Goal: Find contact information: Find contact information

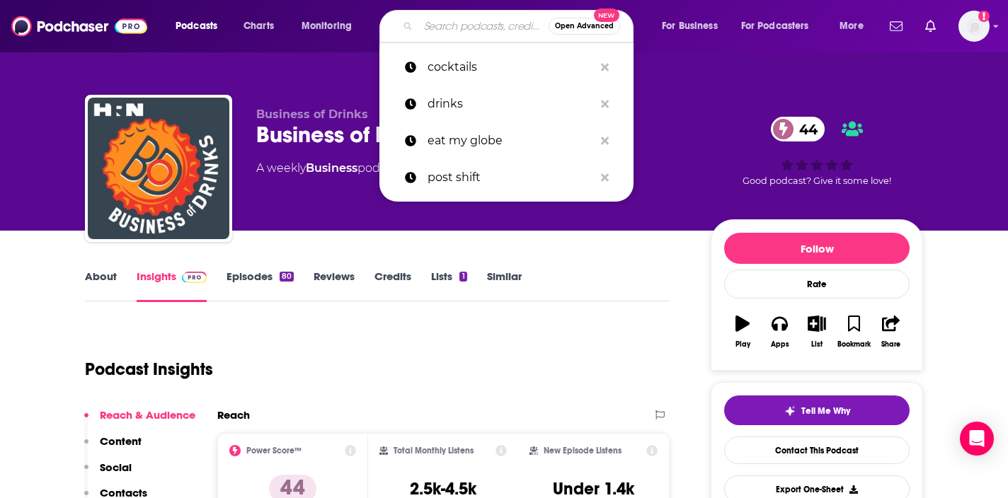
click at [440, 23] on input "Search podcasts, credits, & more..." at bounding box center [483, 26] width 130 height 23
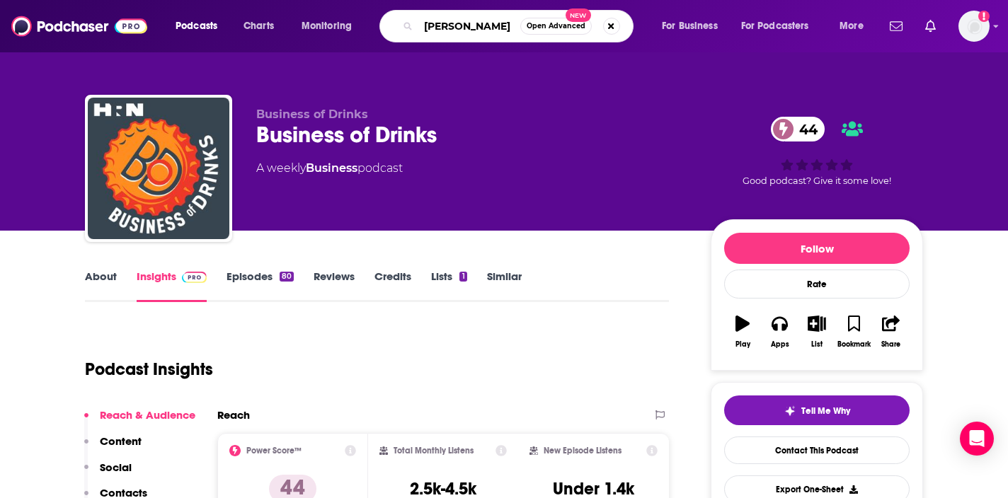
type input "[PERSON_NAME] show"
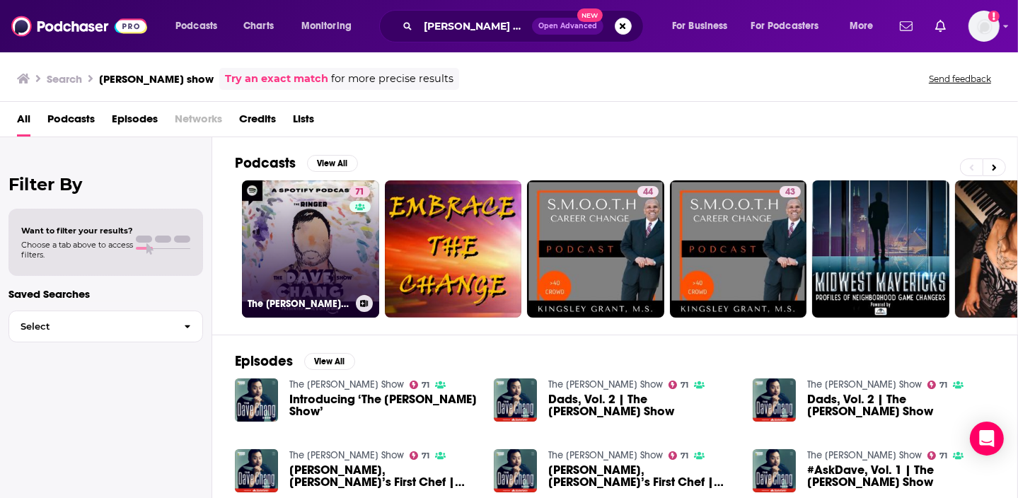
click at [346, 261] on link "71 The [PERSON_NAME] Show" at bounding box center [310, 248] width 137 height 137
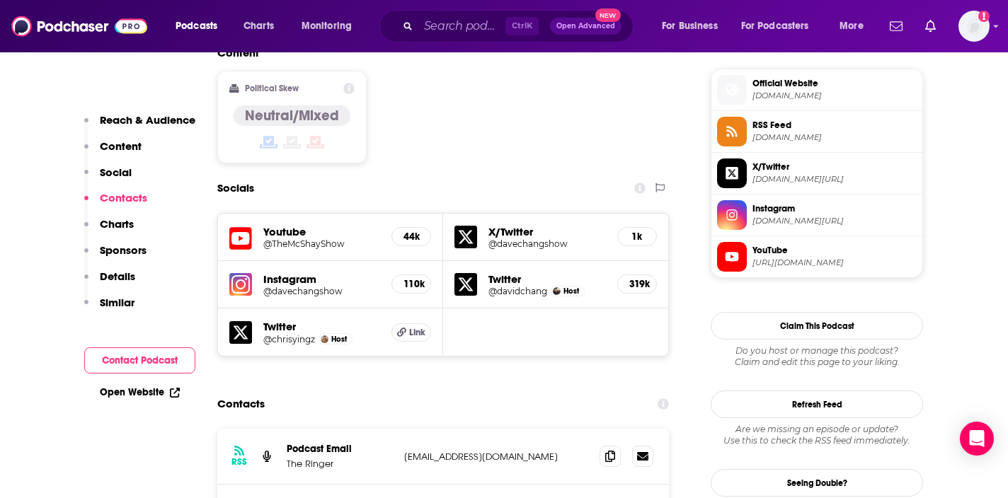
scroll to position [1486, 0]
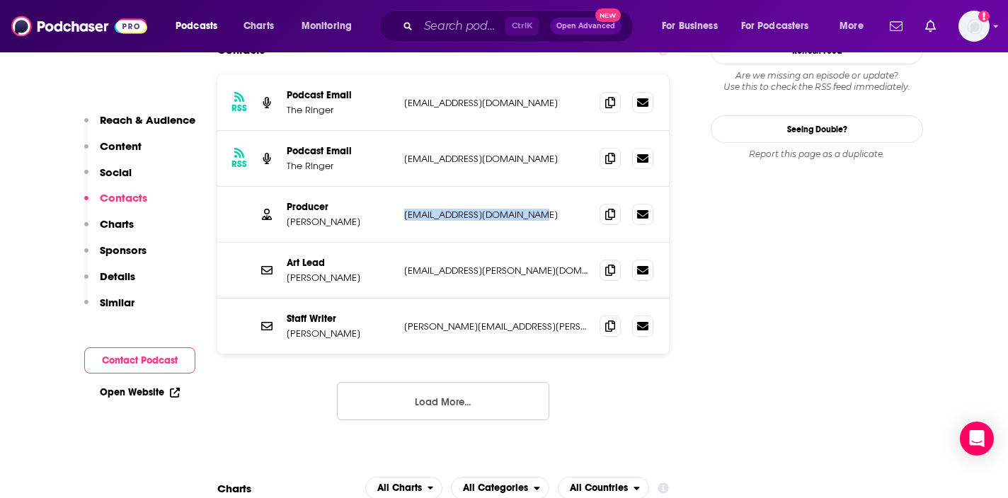
drag, startPoint x: 400, startPoint y: 152, endPoint x: 566, endPoint y: 168, distance: 167.0
click at [566, 187] on div "Producer [PERSON_NAME] [PERSON_NAME][EMAIL_ADDRESS][DOMAIN_NAME] [EMAIL_ADDRESS…" at bounding box center [442, 215] width 451 height 56
copy p "[EMAIL_ADDRESS][DOMAIN_NAME]"
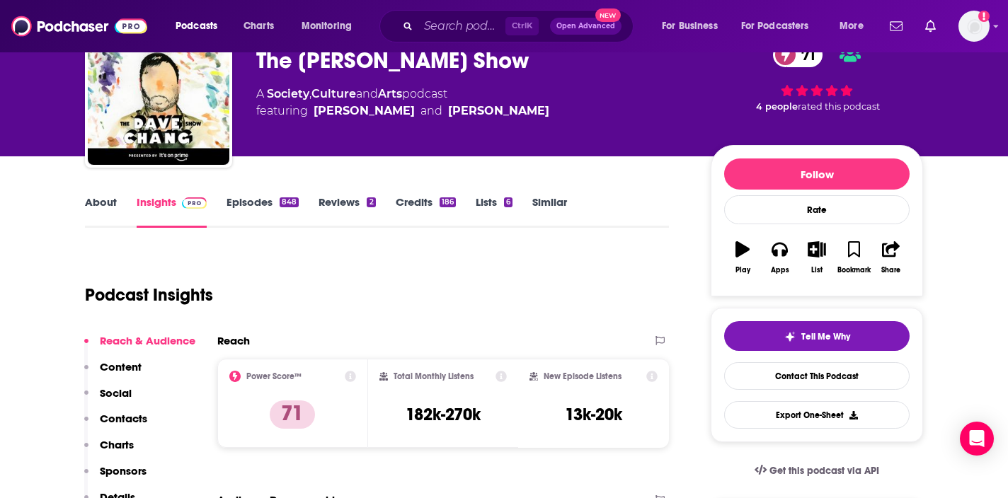
scroll to position [0, 0]
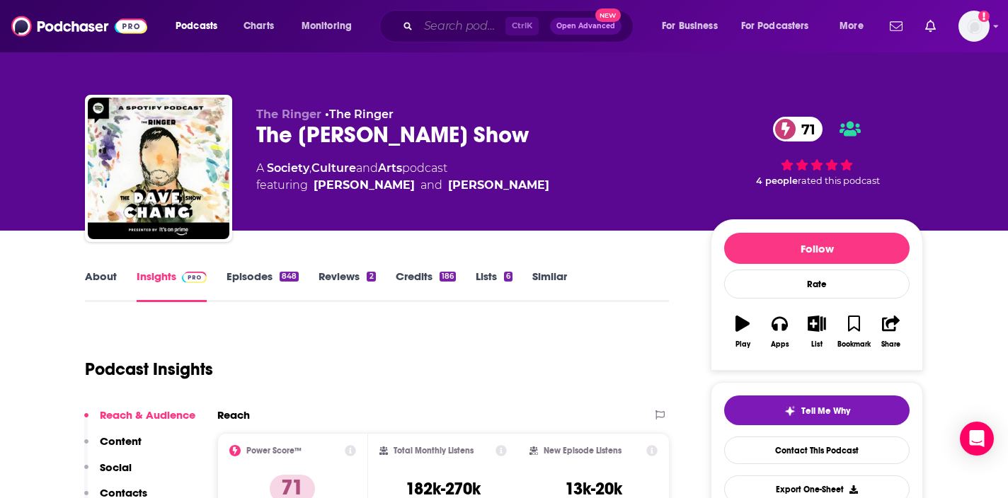
click at [499, 28] on input "Search podcasts, credits, & more..." at bounding box center [461, 26] width 87 height 23
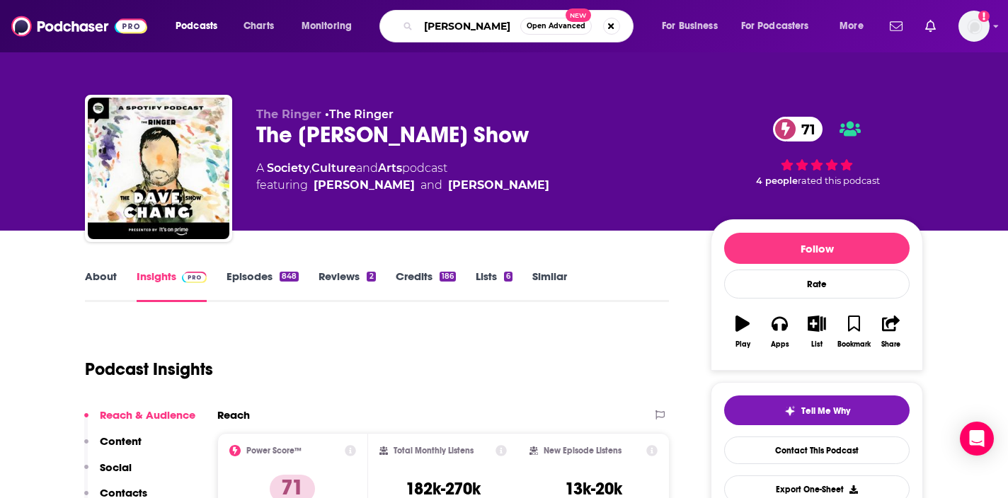
type input "[PERSON_NAME]"
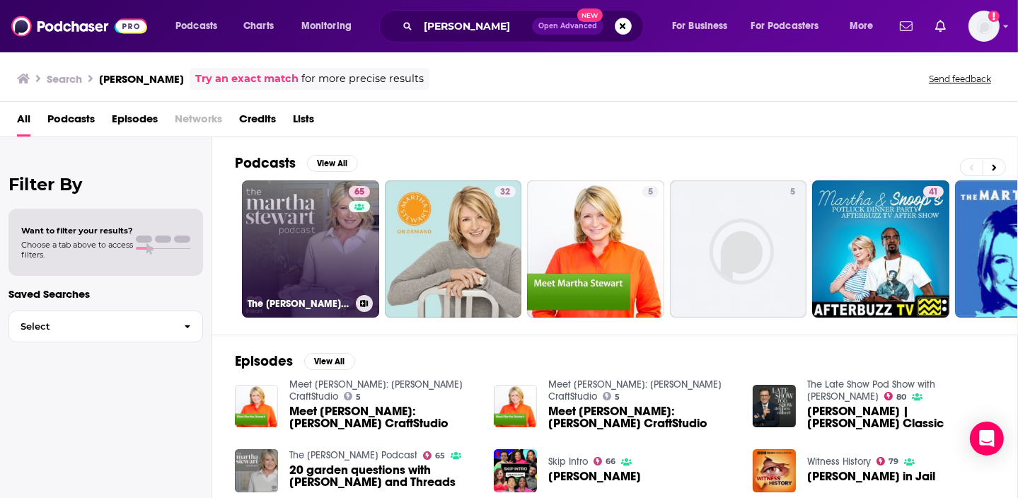
click at [268, 240] on link "65 The [PERSON_NAME] Podcast" at bounding box center [310, 248] width 137 height 137
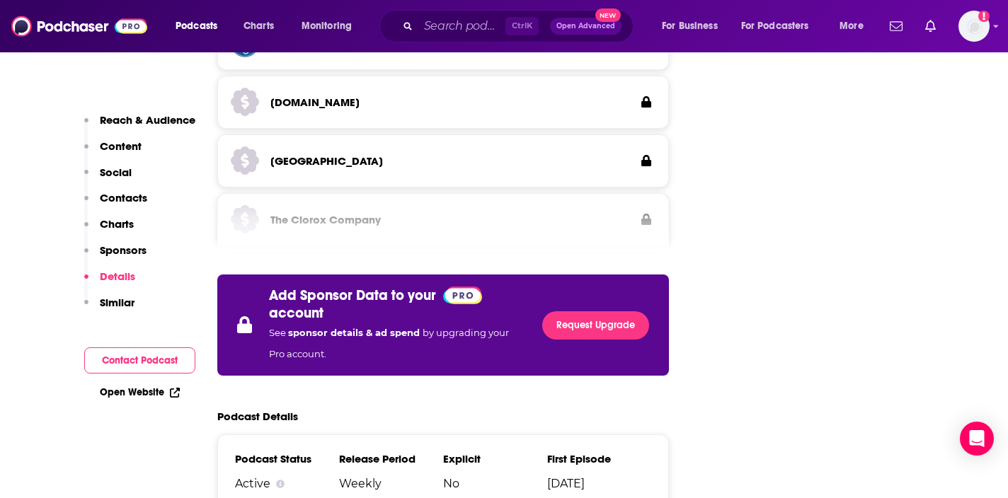
scroll to position [2052, 0]
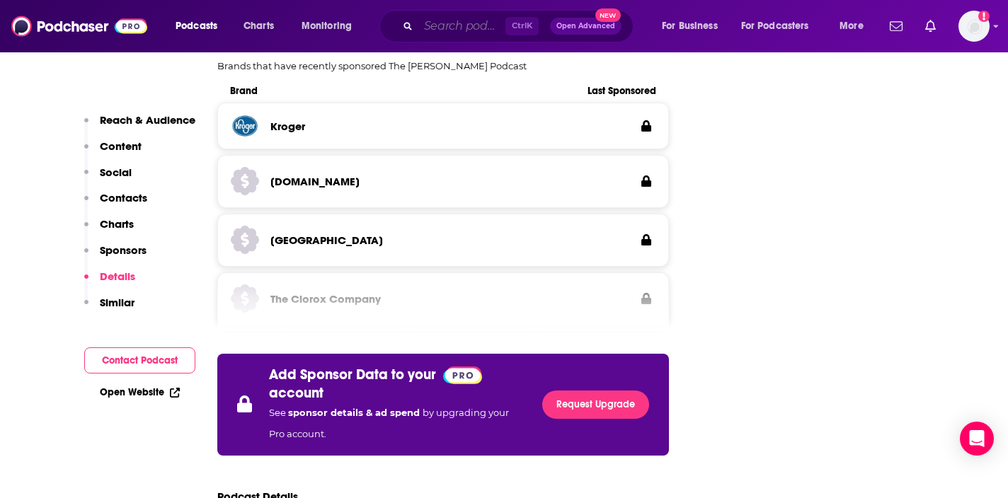
click at [455, 23] on input "Search podcasts, credits, & more..." at bounding box center [461, 26] width 87 height 23
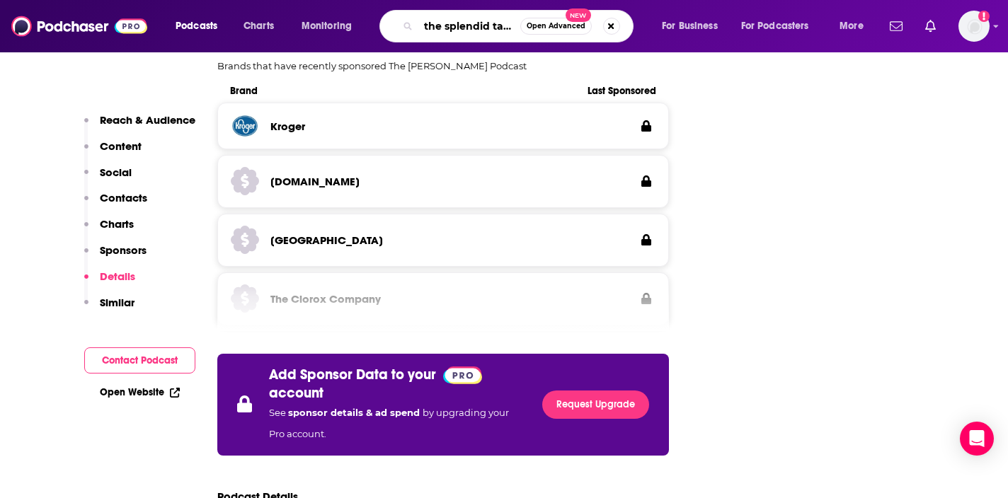
type input "the splendid table"
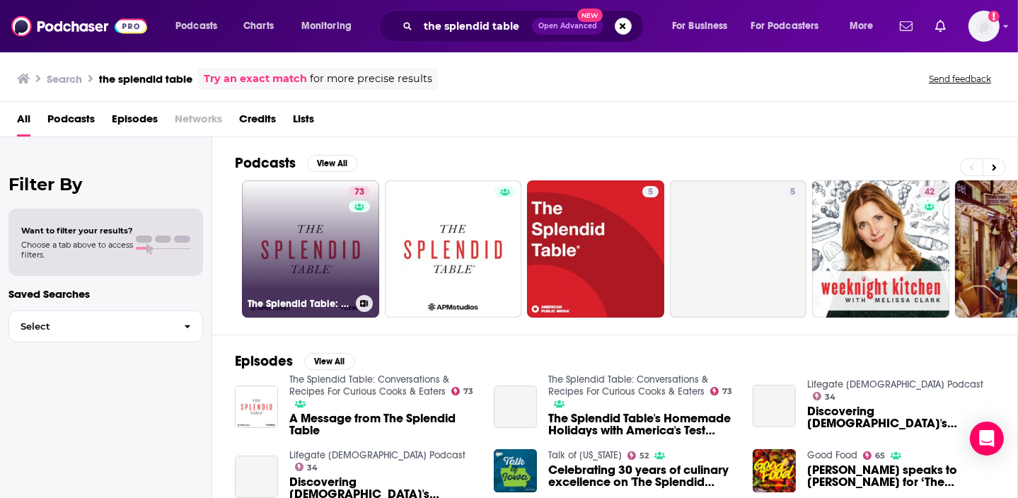
click at [353, 259] on div "73" at bounding box center [361, 240] width 25 height 109
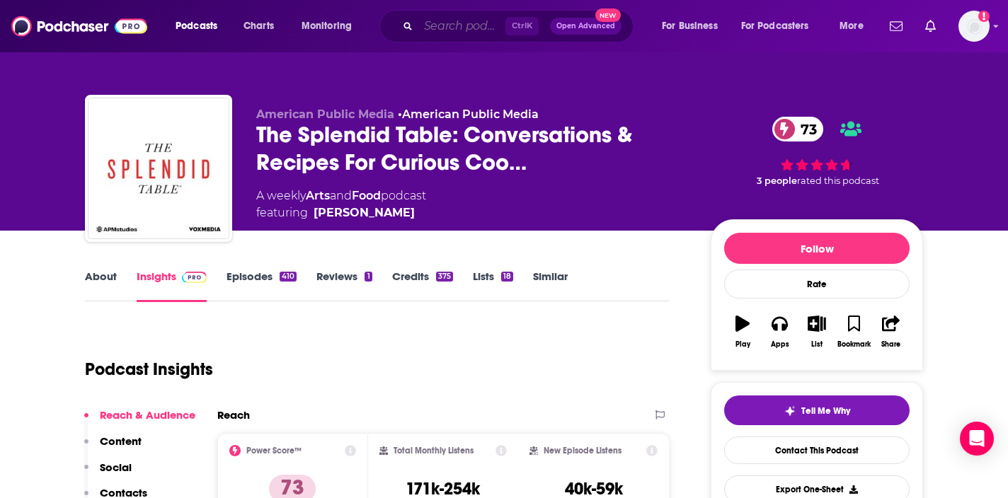
click at [477, 35] on input "Search podcasts, credits, & more..." at bounding box center [461, 26] width 87 height 23
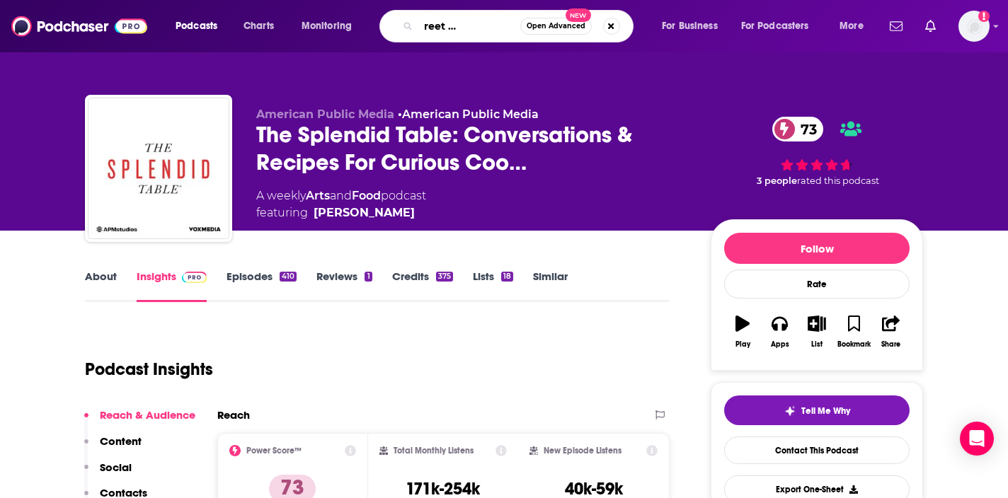
type input "the wall street journal podcas"
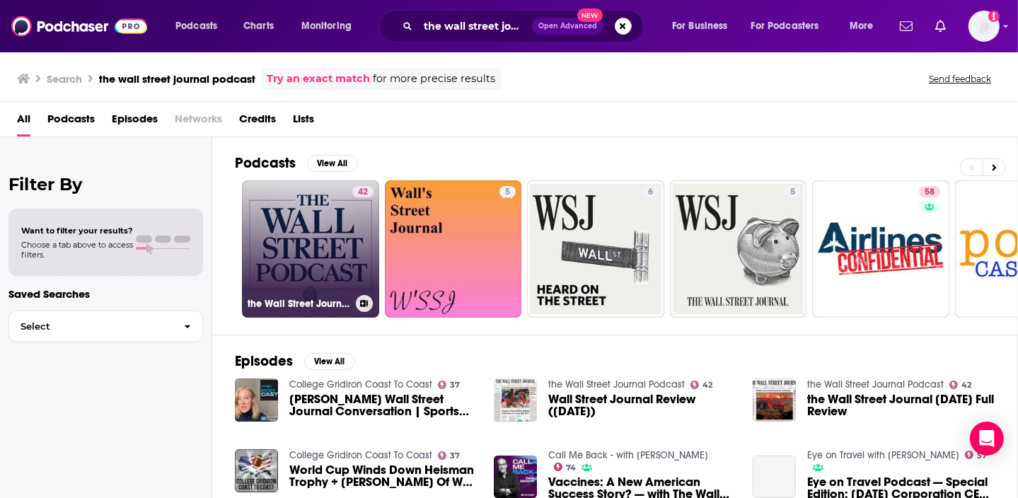
click at [352, 244] on div "42" at bounding box center [362, 240] width 21 height 109
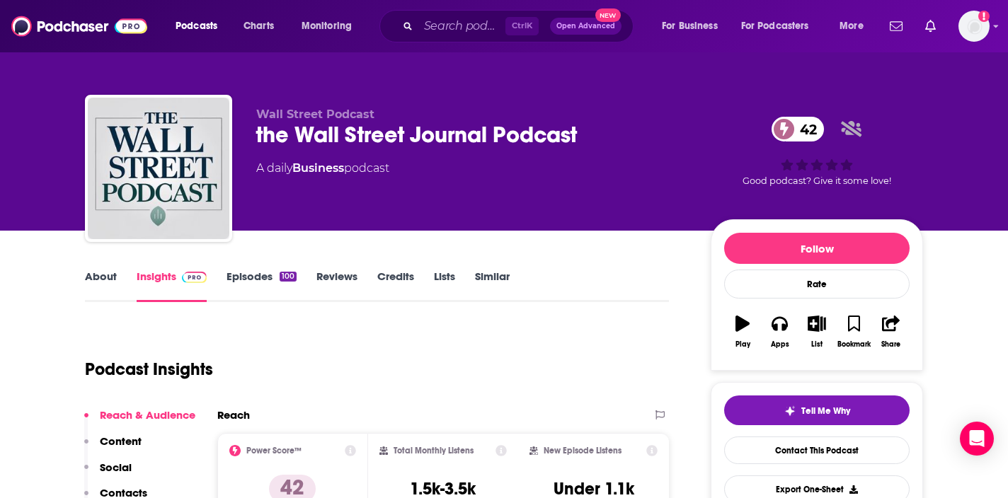
click at [102, 275] on link "About" at bounding box center [101, 286] width 32 height 33
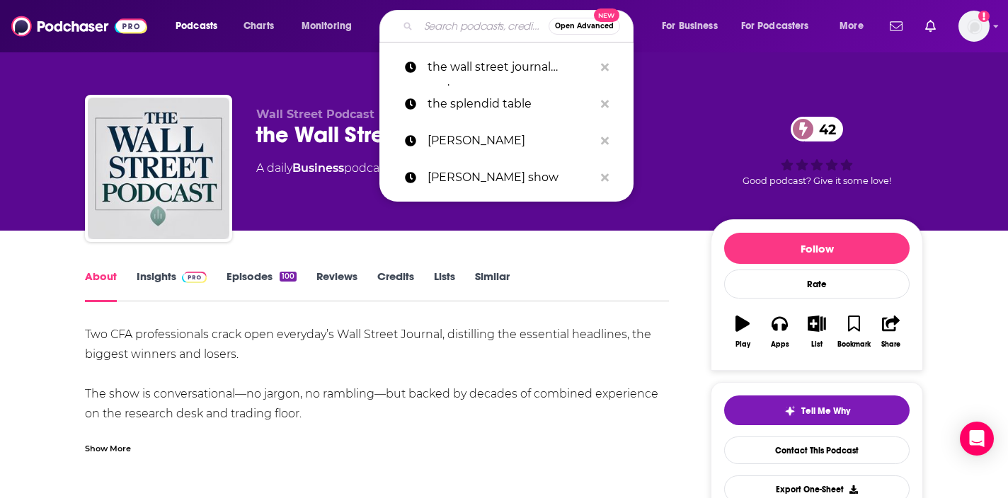
click at [439, 28] on input "Search podcasts, credits, & more..." at bounding box center [483, 26] width 130 height 23
paste input "Therapuss with [PERSON_NAME]"
type input "Therapuss with [PERSON_NAME]"
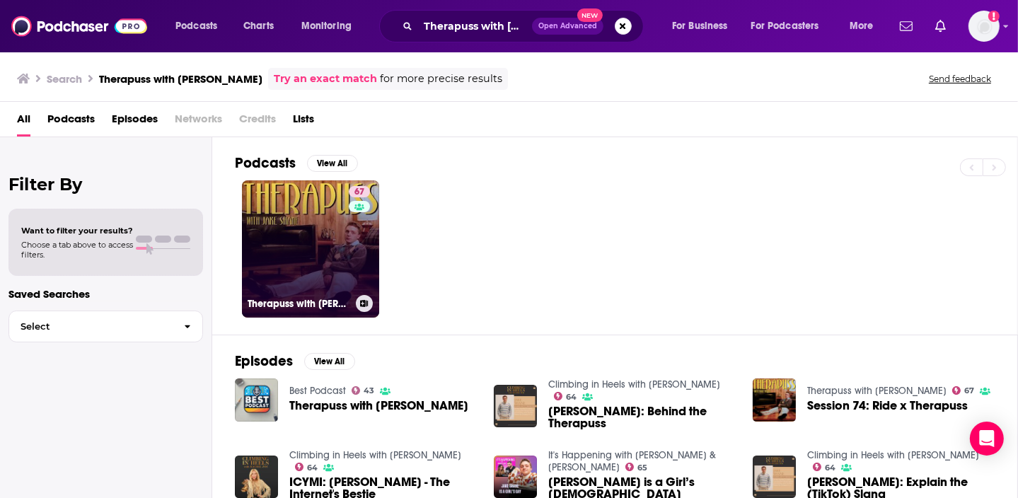
click at [340, 277] on link "67 Therapuss with [PERSON_NAME]" at bounding box center [310, 248] width 137 height 137
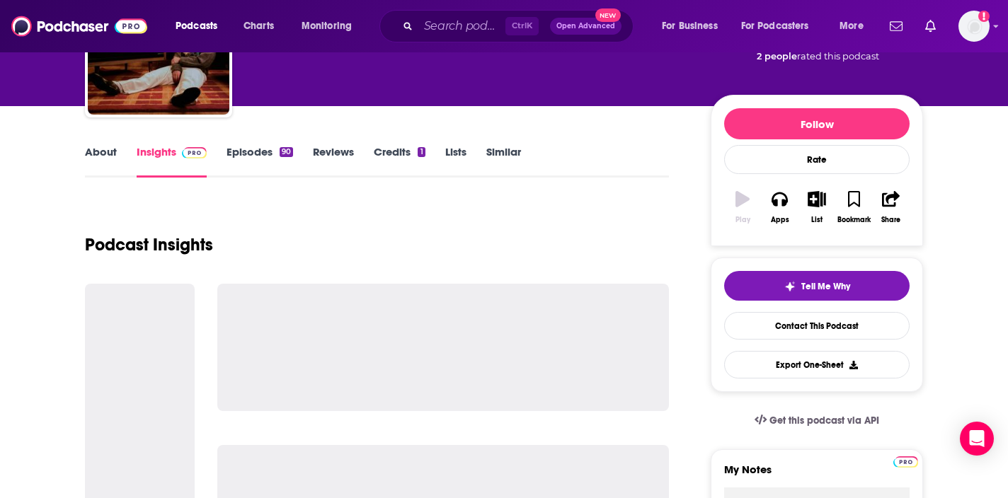
scroll to position [212, 0]
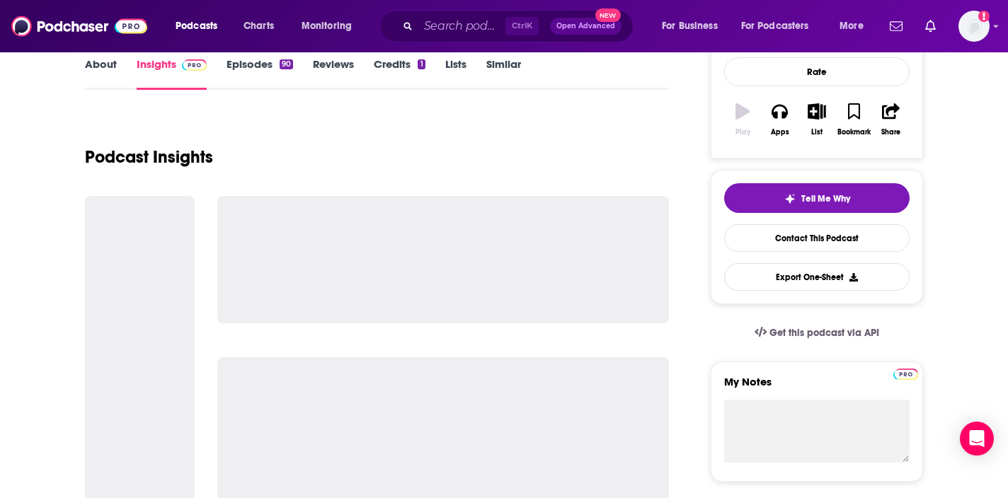
click at [103, 62] on link "About" at bounding box center [101, 73] width 32 height 33
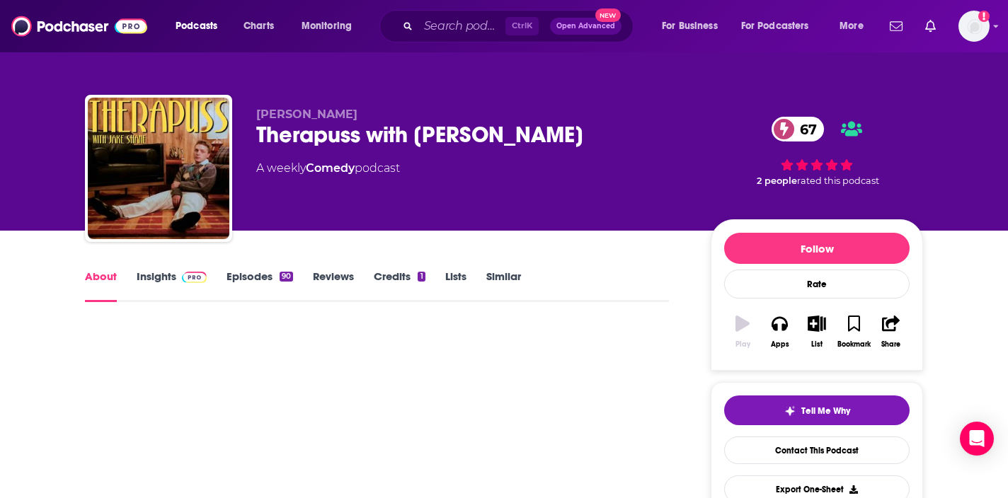
click at [153, 282] on link "Insights" at bounding box center [172, 286] width 70 height 33
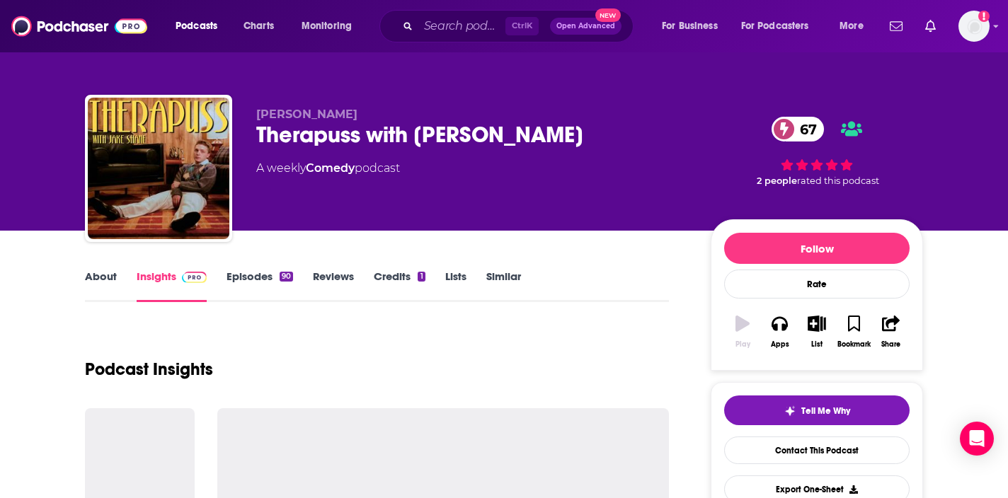
click at [243, 279] on link "Episodes 90" at bounding box center [259, 286] width 67 height 33
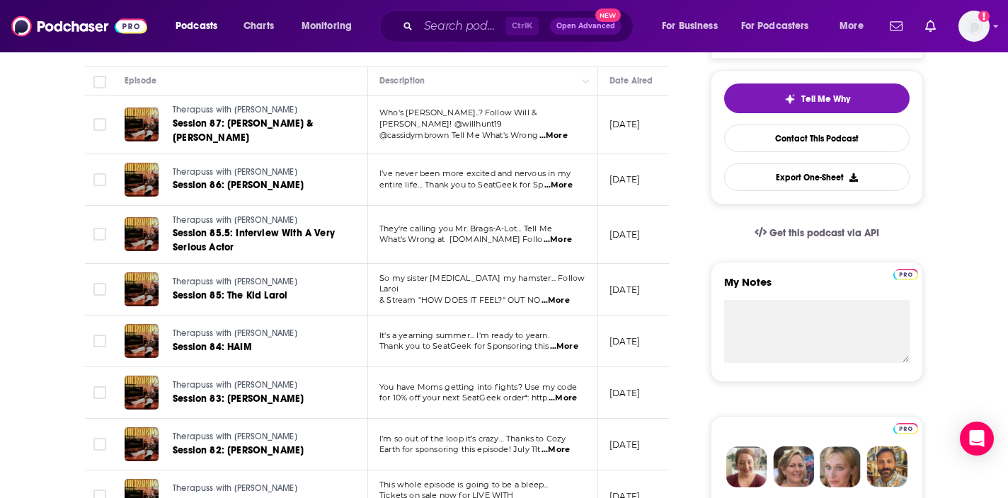
scroll to position [71, 0]
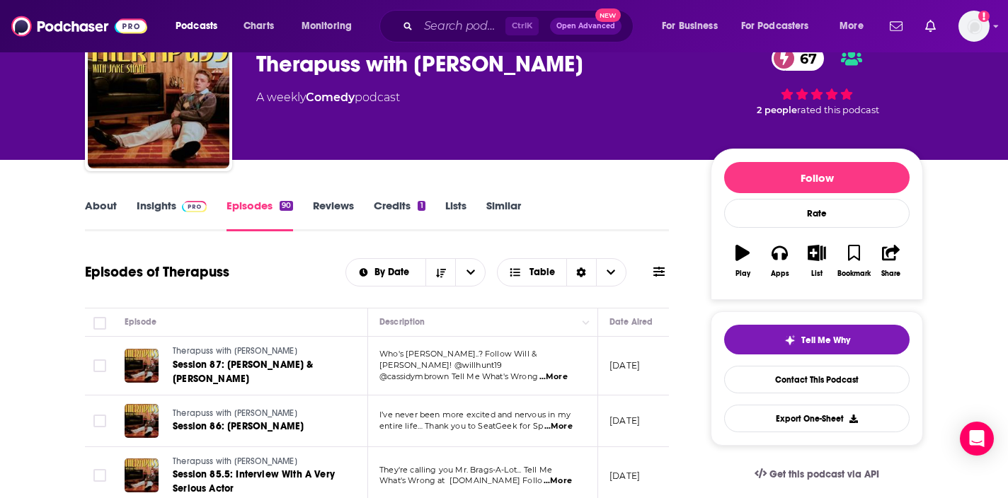
click at [98, 214] on link "About" at bounding box center [101, 215] width 32 height 33
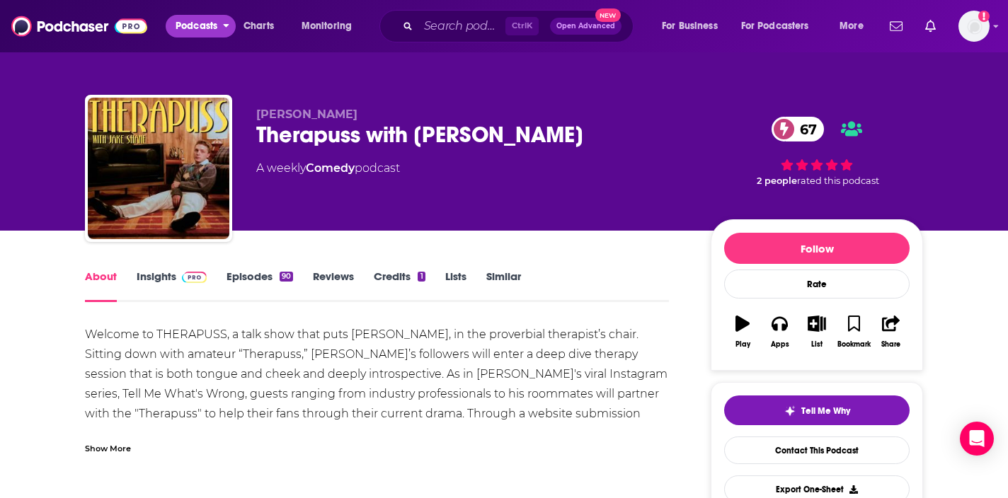
click at [190, 25] on span "Podcasts" at bounding box center [196, 26] width 42 height 20
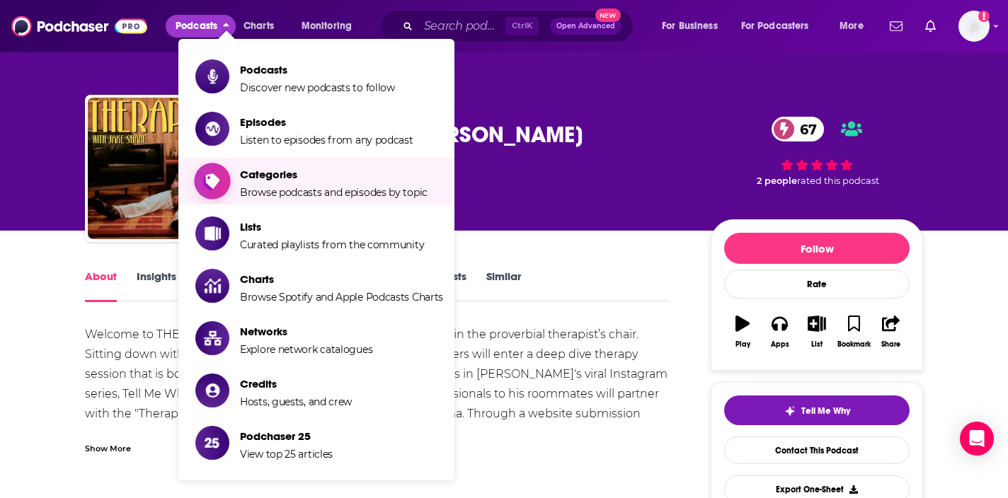
click at [290, 195] on span "Browse podcasts and episodes by topic" at bounding box center [333, 192] width 187 height 13
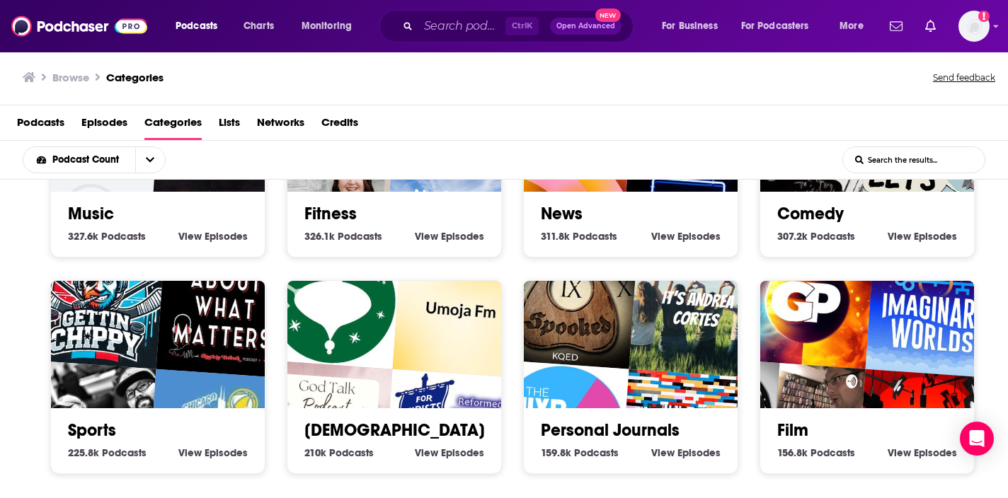
scroll to position [645, 0]
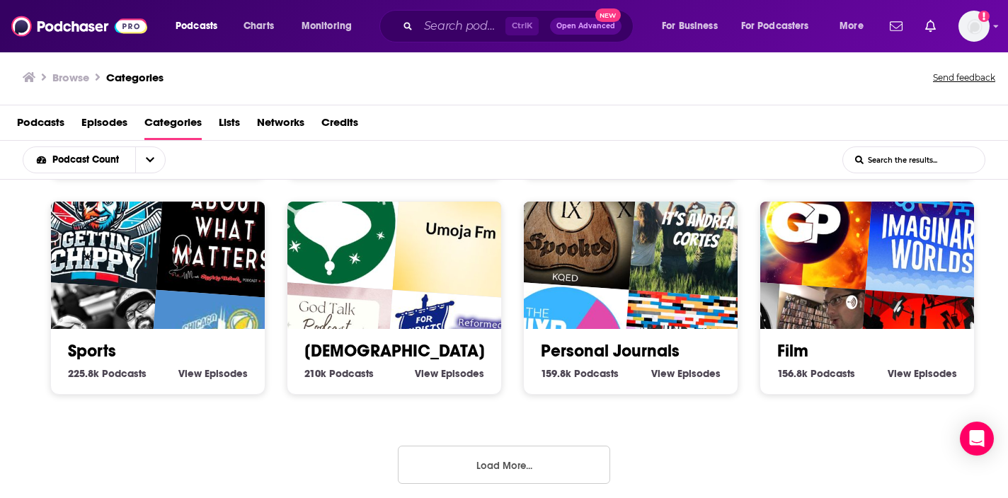
click at [541, 451] on button "Load More..." at bounding box center [504, 465] width 212 height 38
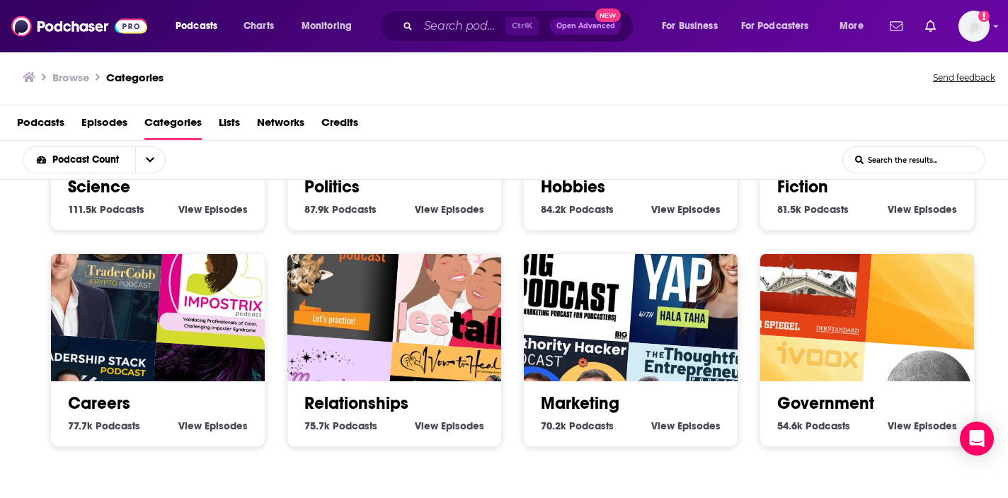
scroll to position [1506, 0]
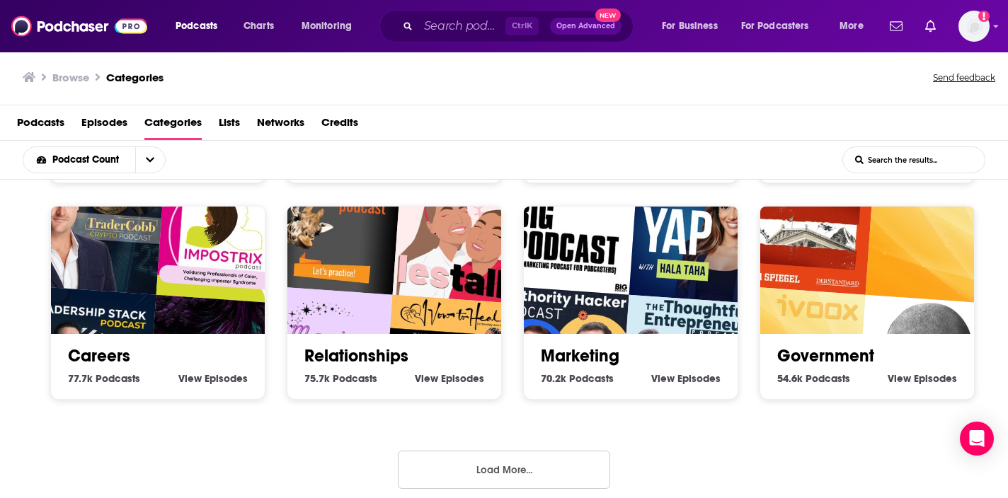
click at [524, 452] on button "Load More..." at bounding box center [504, 470] width 212 height 38
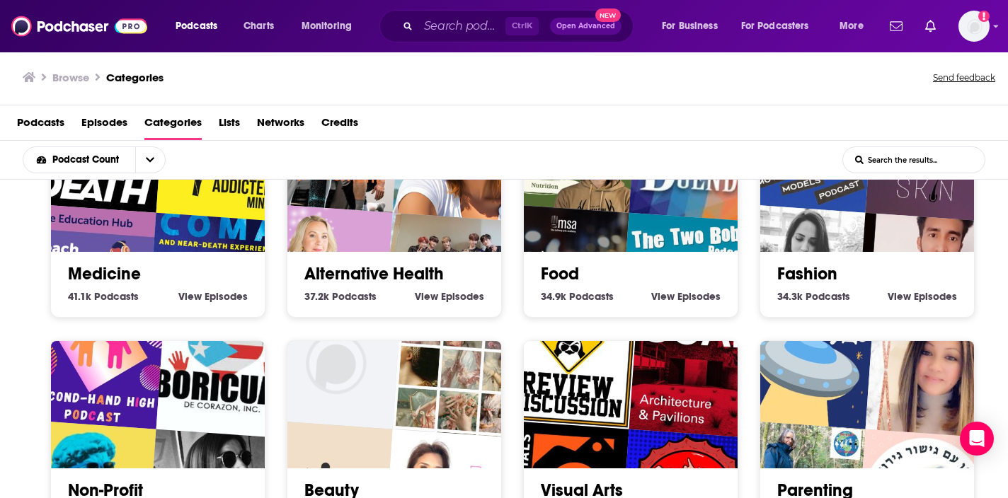
scroll to position [2214, 0]
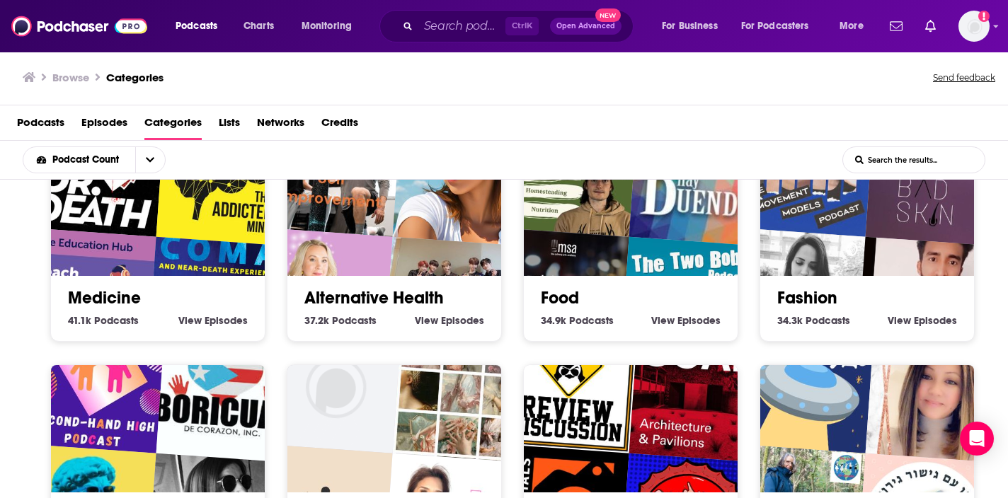
click at [630, 244] on img "The Two Bobs Podcast" at bounding box center [688, 305] width 137 height 137
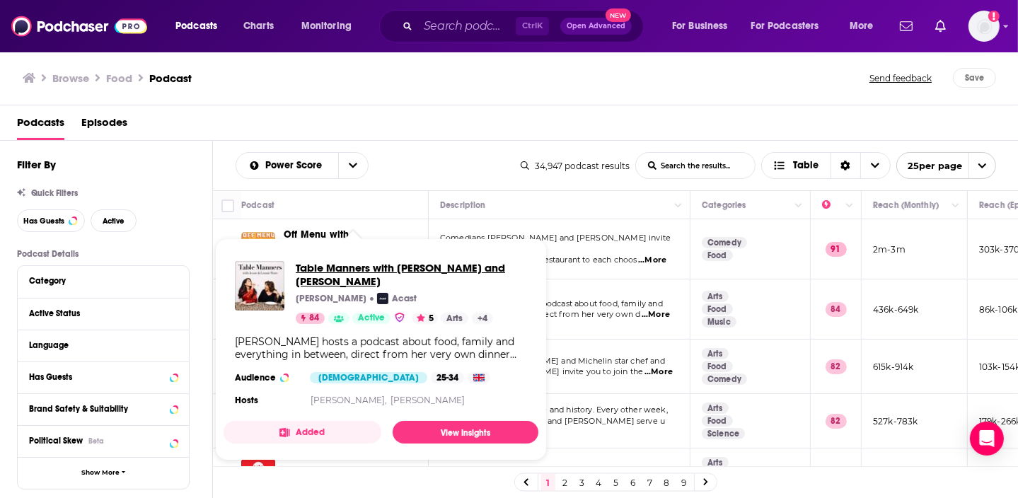
click at [344, 270] on span "Table Manners with [PERSON_NAME] and [PERSON_NAME]" at bounding box center [411, 274] width 231 height 27
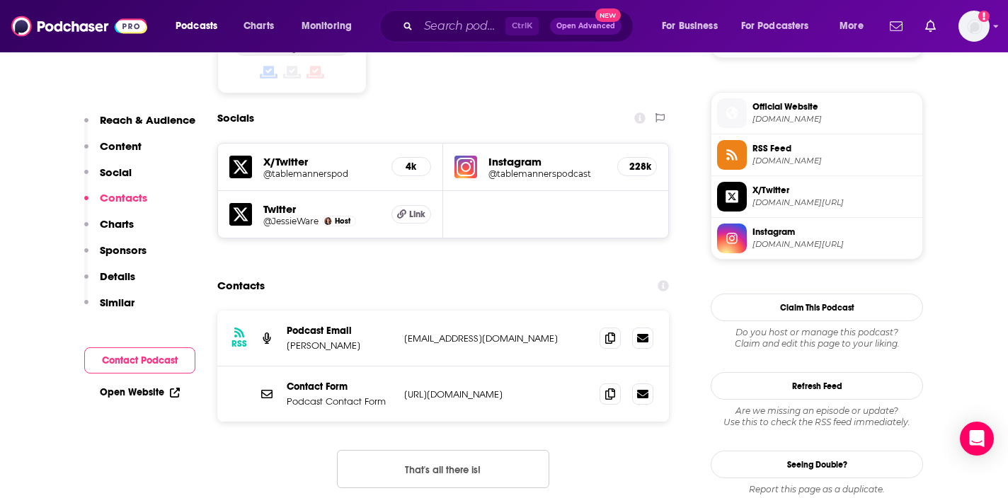
scroll to position [1344, 0]
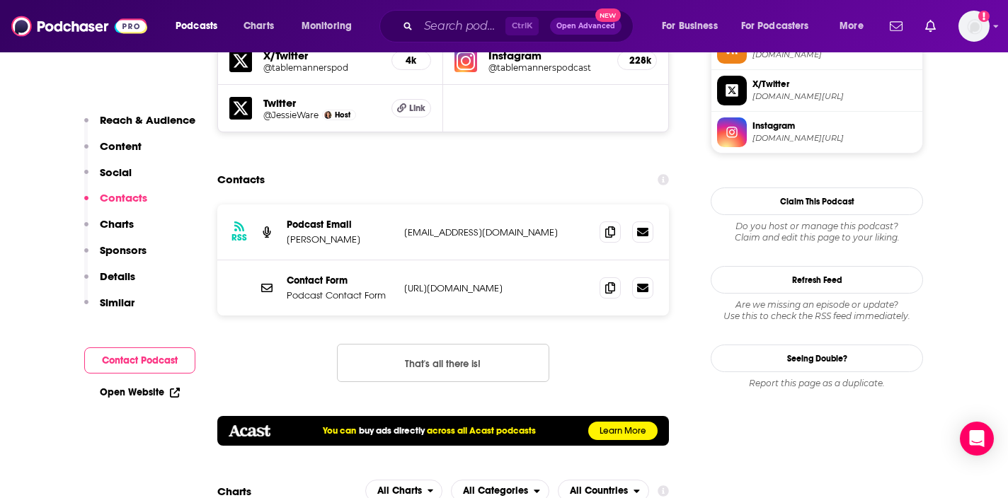
click at [543, 226] on p "[EMAIL_ADDRESS][DOMAIN_NAME]" at bounding box center [496, 232] width 184 height 12
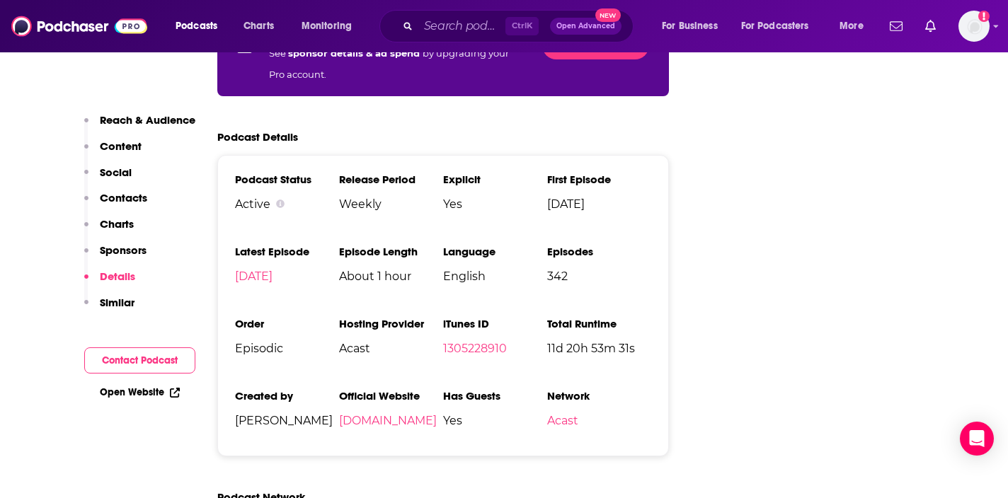
scroll to position [2547, 0]
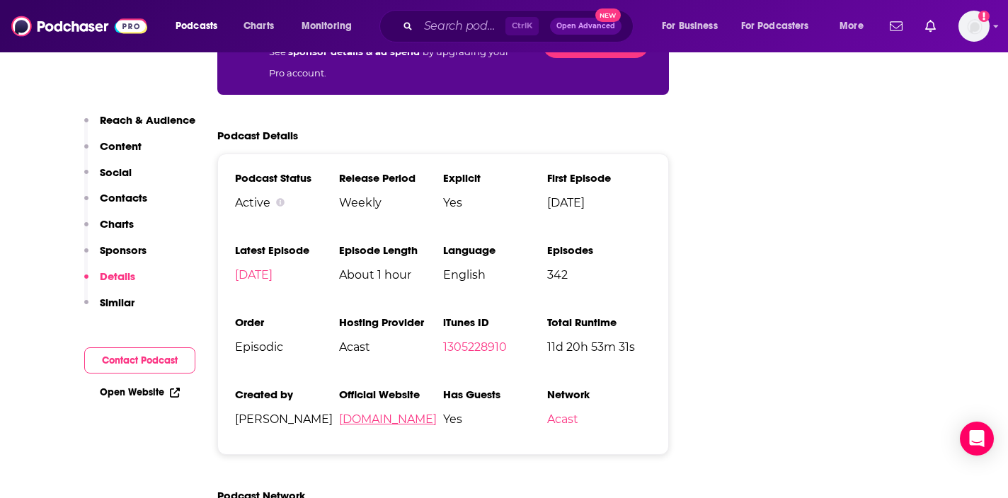
click at [382, 412] on link "[DOMAIN_NAME]" at bounding box center [388, 418] width 98 height 13
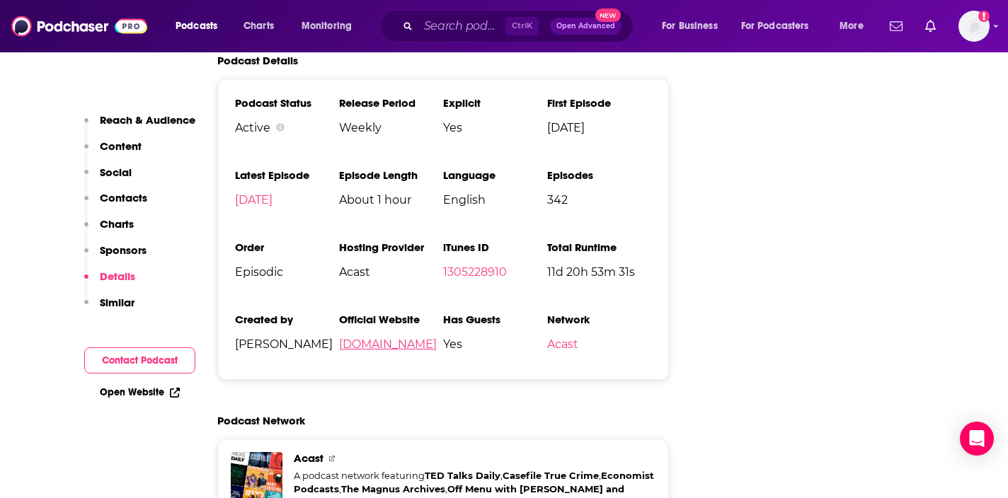
scroll to position [2689, 0]
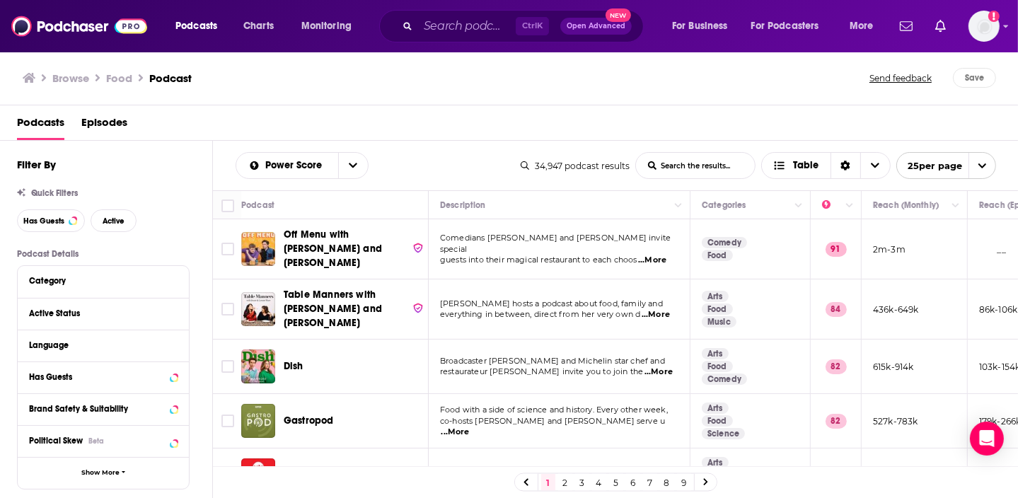
click at [663, 366] on span "...More" at bounding box center [659, 371] width 28 height 11
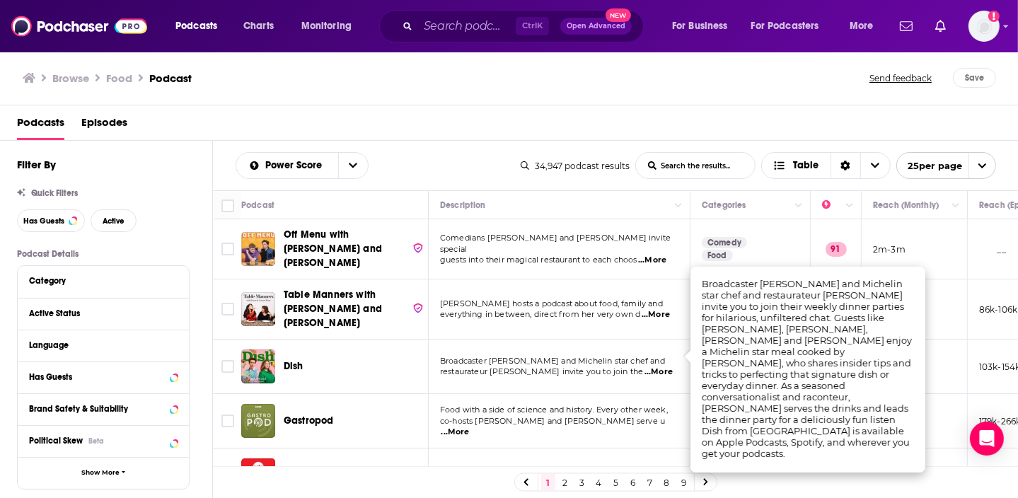
click at [400, 394] on td "Gastropod" at bounding box center [334, 421] width 187 height 54
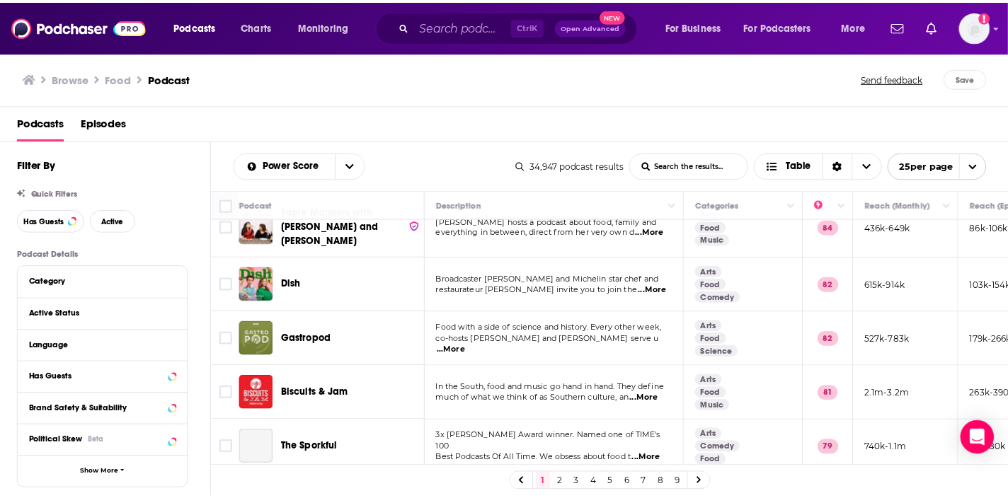
scroll to position [142, 0]
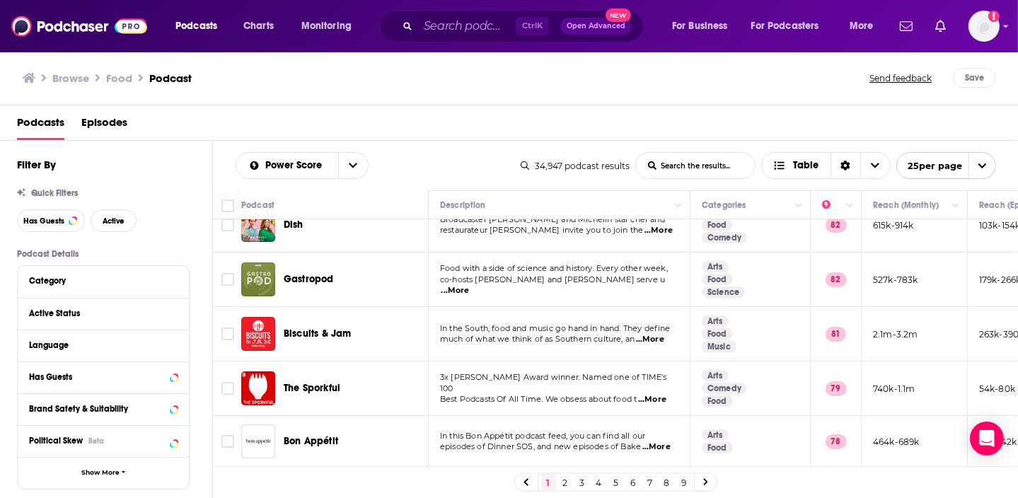
click at [470, 285] on span "...More" at bounding box center [455, 290] width 28 height 11
click at [355, 281] on td "Gastropod" at bounding box center [334, 280] width 187 height 54
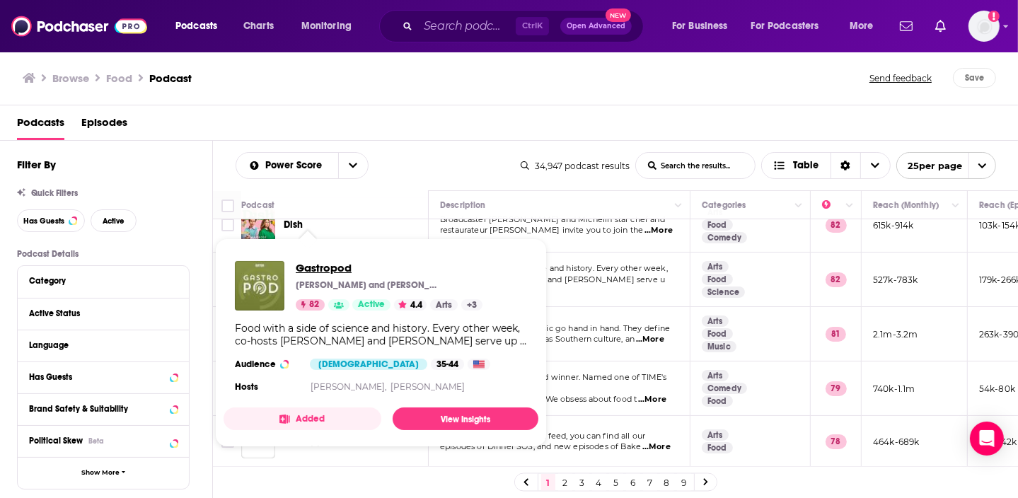
click at [317, 265] on span "Gastropod" at bounding box center [389, 267] width 187 height 13
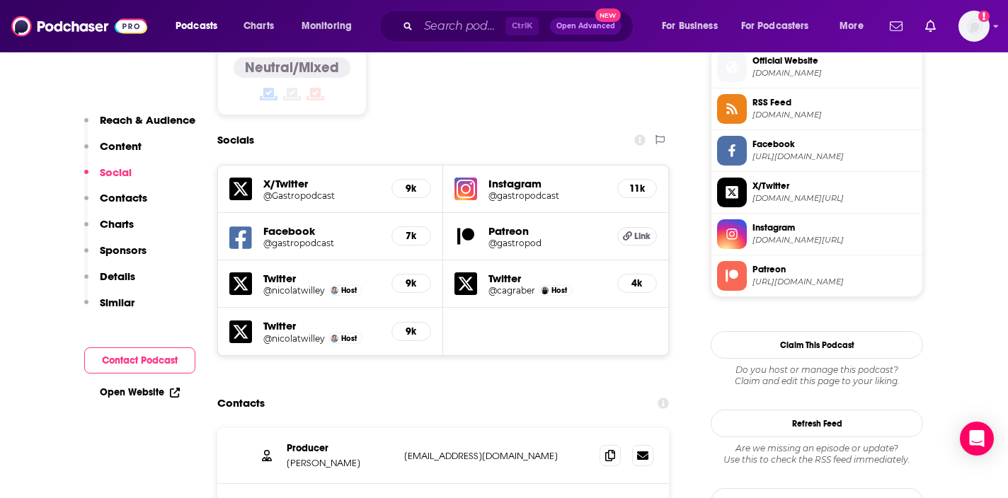
scroll to position [1203, 0]
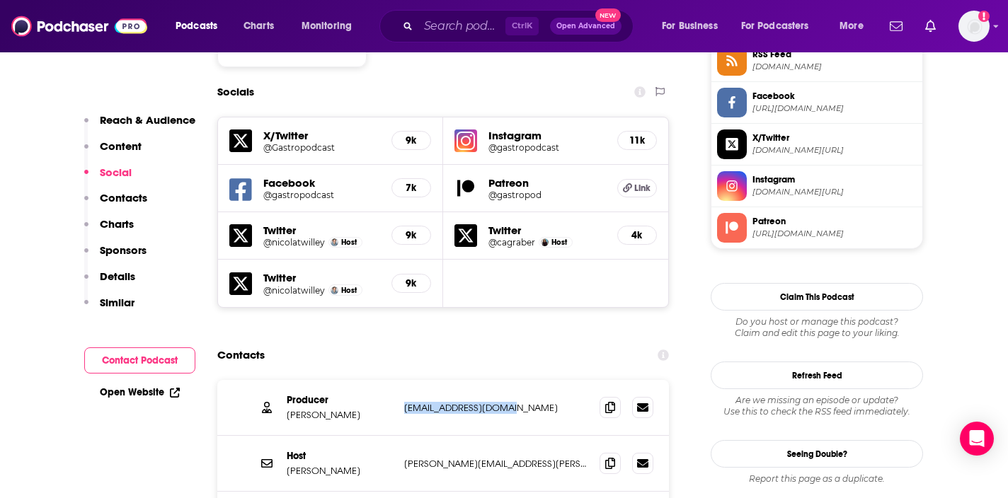
drag, startPoint x: 520, startPoint y: 350, endPoint x: 401, endPoint y: 353, distance: 118.9
click at [401, 380] on div "Producer [PERSON_NAME] [EMAIL_ADDRESS][DOMAIN_NAME] [EMAIL_ADDRESS][DOMAIN_NAME]" at bounding box center [442, 408] width 451 height 56
copy p "[EMAIL_ADDRESS][DOMAIN_NAME]"
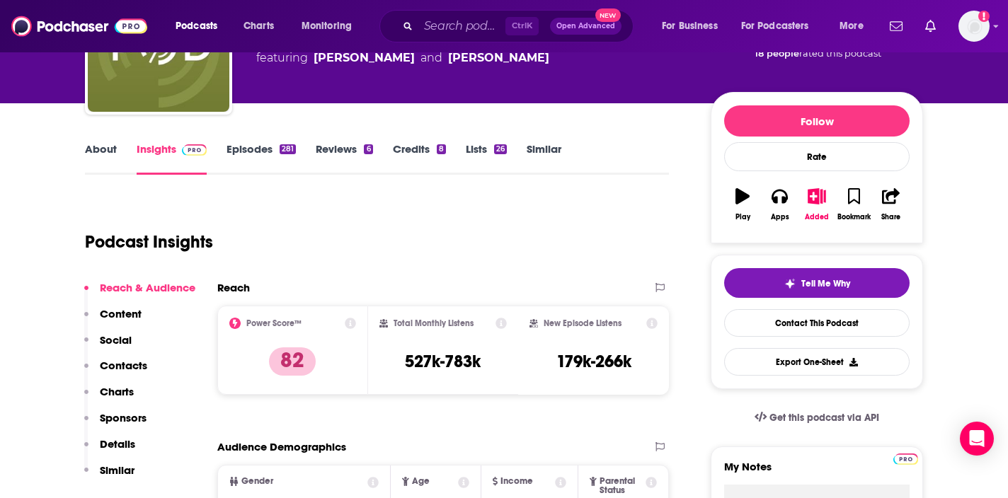
scroll to position [71, 0]
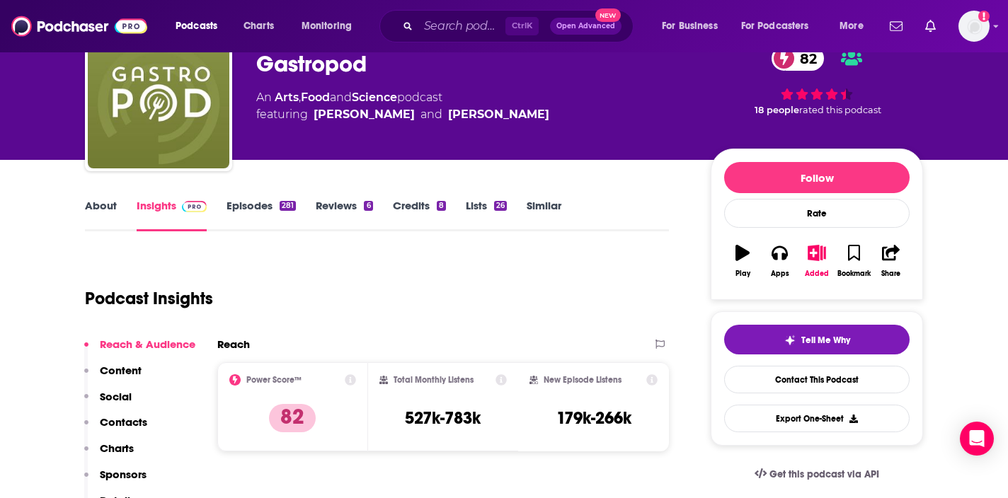
drag, startPoint x: 960, startPoint y: 304, endPoint x: 865, endPoint y: 304, distance: 94.8
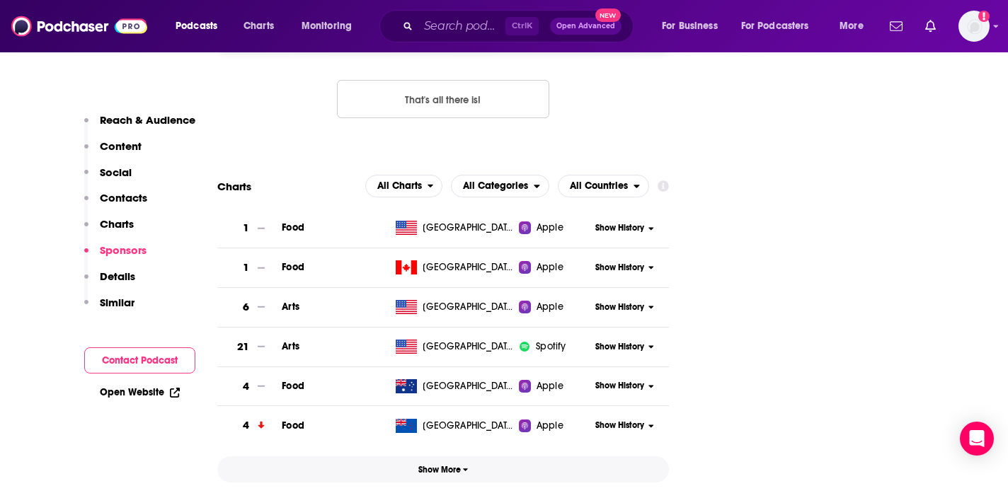
scroll to position [1344, 0]
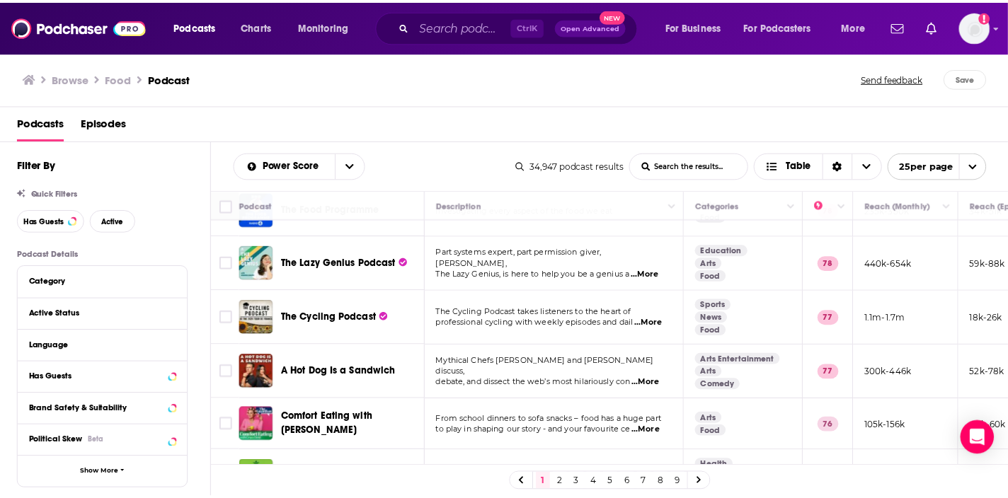
scroll to position [566, 0]
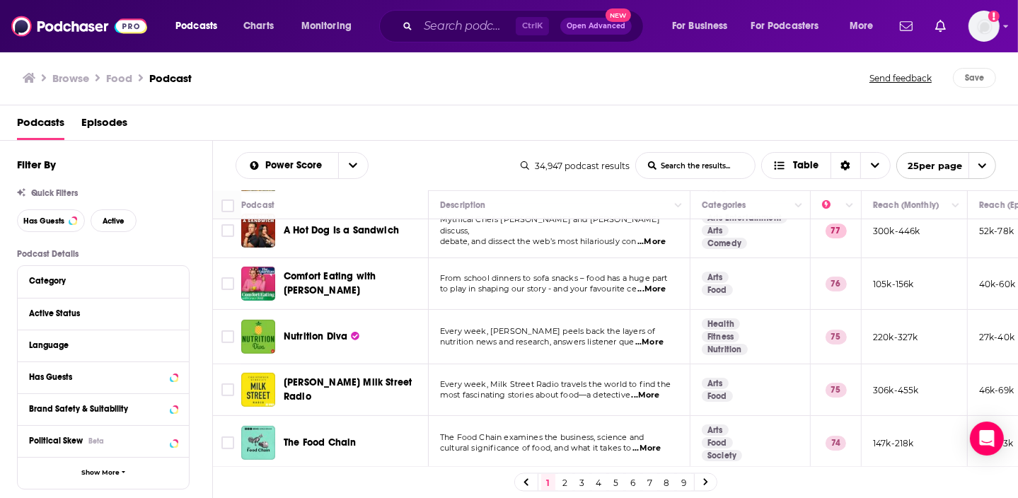
click at [653, 390] on span "...More" at bounding box center [646, 395] width 28 height 11
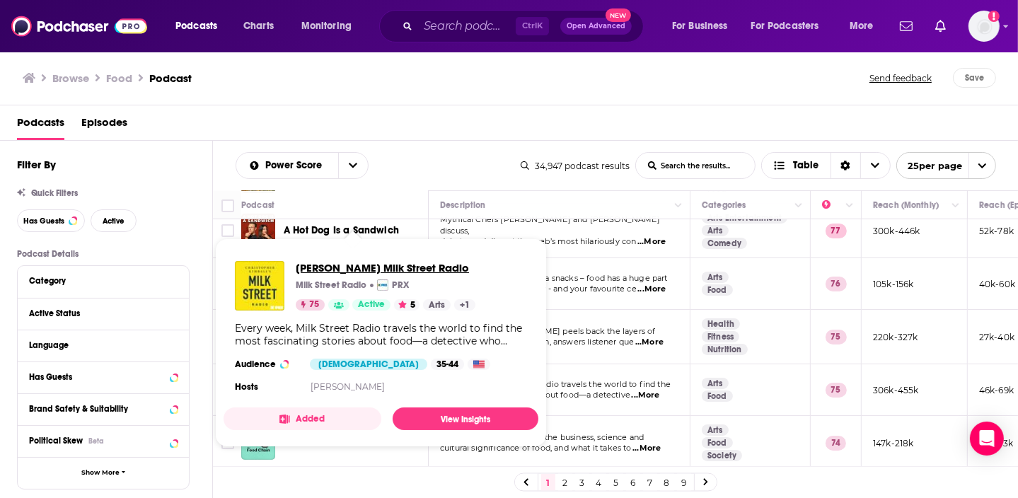
click at [372, 261] on span "[PERSON_NAME] Milk Street Radio" at bounding box center [386, 267] width 180 height 13
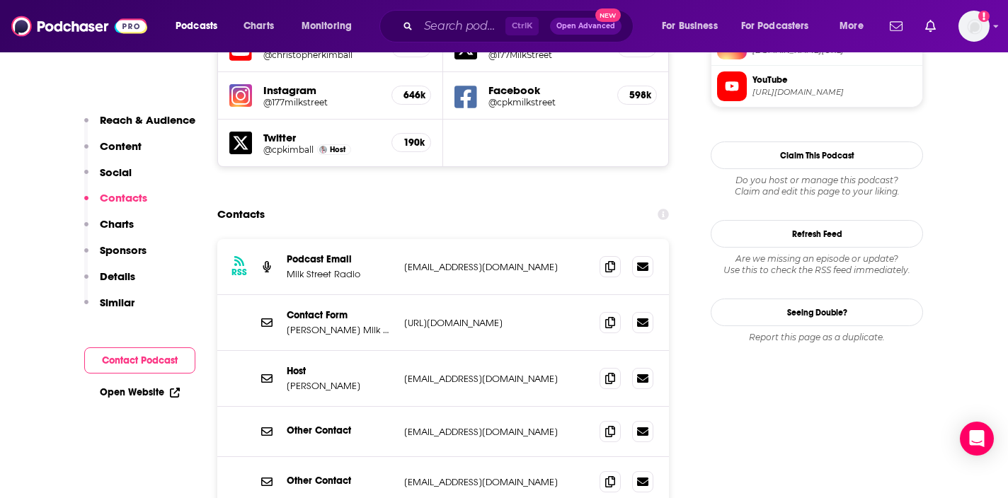
scroll to position [1274, 0]
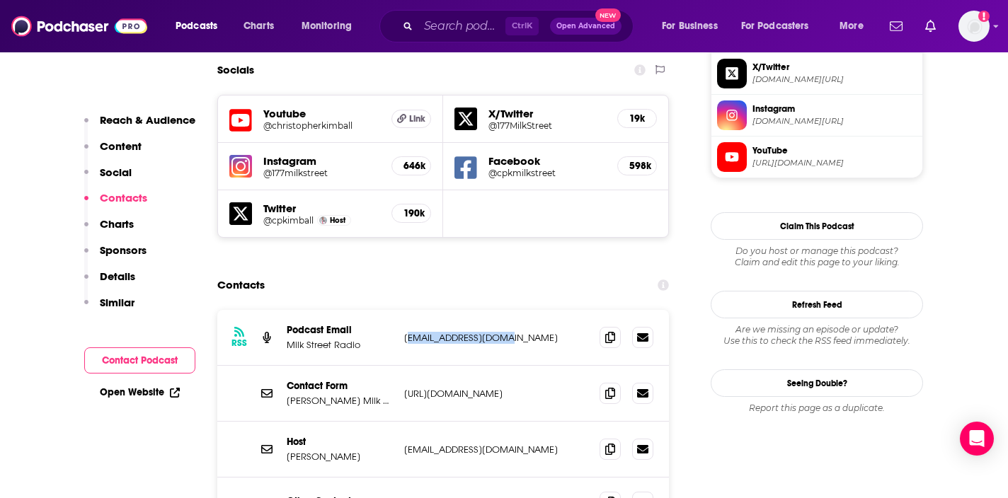
drag, startPoint x: 408, startPoint y: 246, endPoint x: 507, endPoint y: 254, distance: 99.4
click at [507, 332] on p "[EMAIL_ADDRESS][DOMAIN_NAME]" at bounding box center [496, 338] width 184 height 12
drag, startPoint x: 507, startPoint y: 254, endPoint x: 478, endPoint y: 258, distance: 29.3
click at [478, 310] on div "RSS Podcast Email Milk Street Radio [EMAIL_ADDRESS][DOMAIN_NAME] [EMAIL_ADDRESS…" at bounding box center [442, 338] width 451 height 56
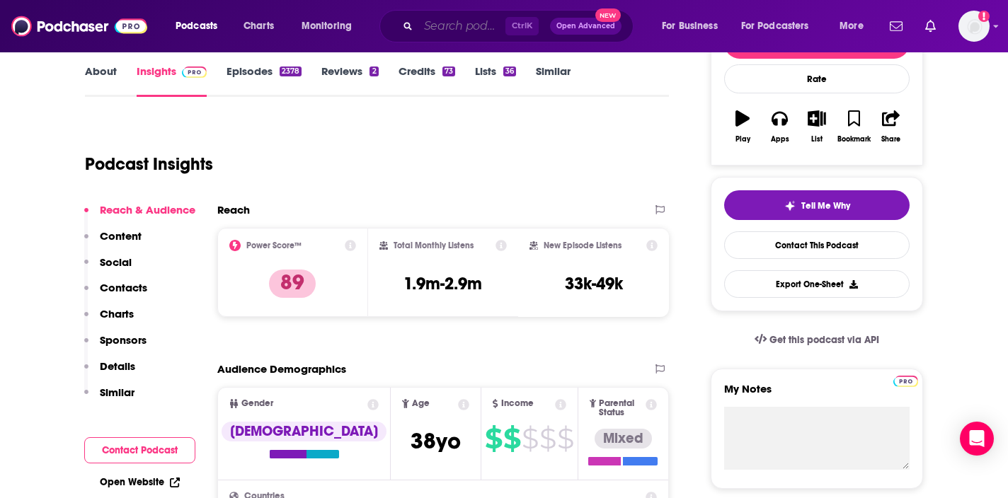
click at [451, 27] on input "Search podcasts, credits, & more..." at bounding box center [461, 26] width 87 height 23
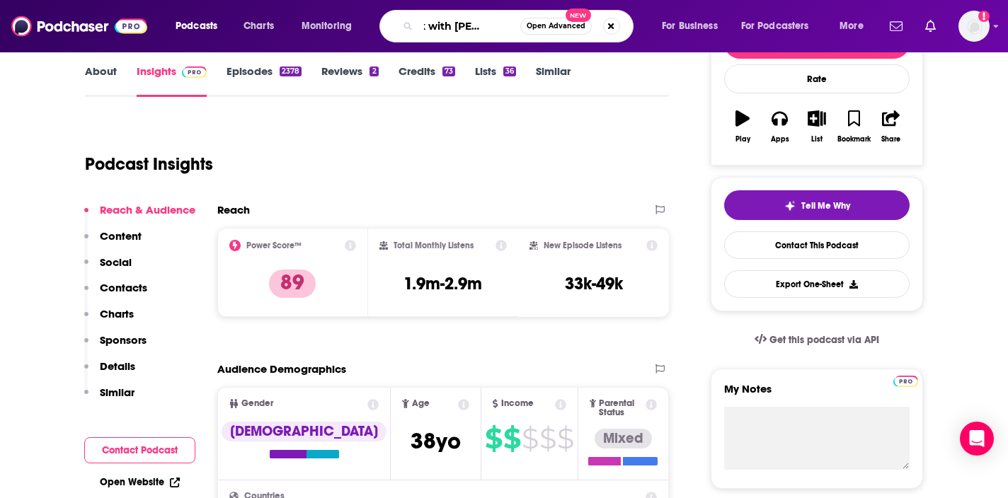
type input "stuck with damon young"
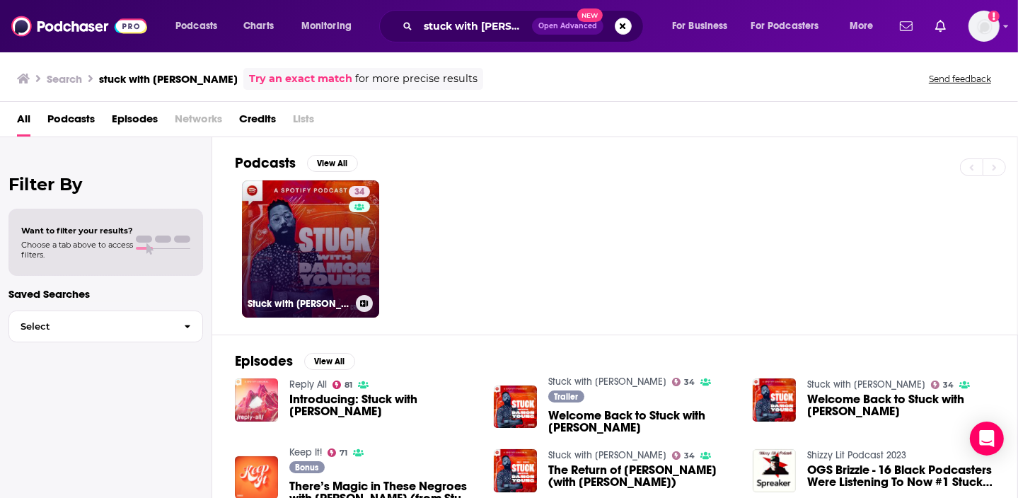
click at [305, 262] on link "34 Stuck with Damon Young" at bounding box center [310, 248] width 137 height 137
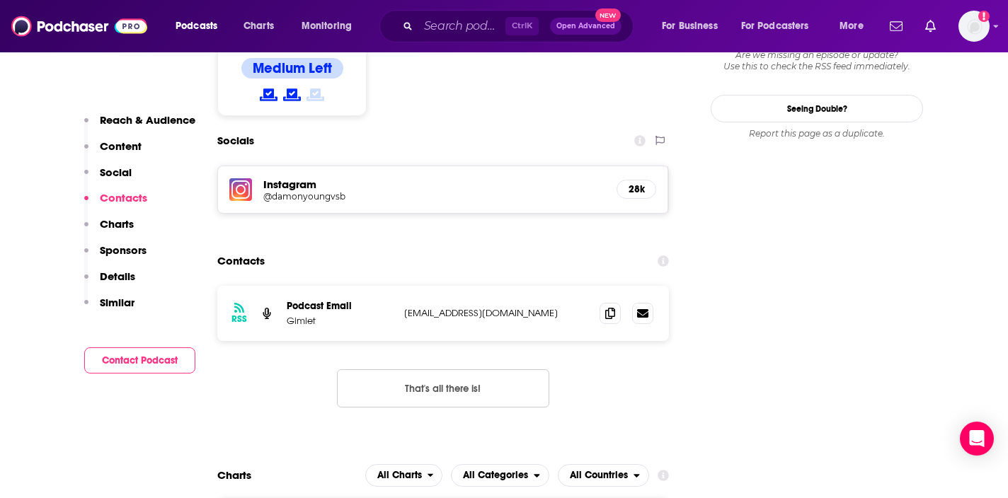
scroll to position [1274, 0]
